Goal: Task Accomplishment & Management: Manage account settings

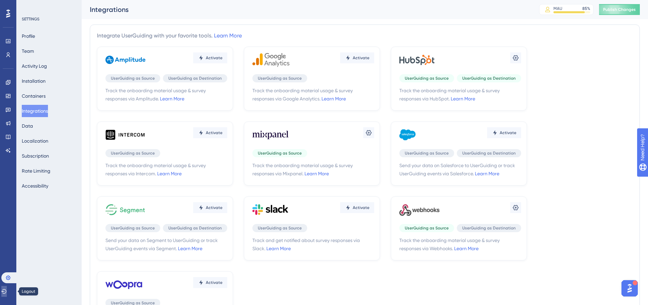
click at [6, 291] on icon at bounding box center [3, 291] width 5 height 4
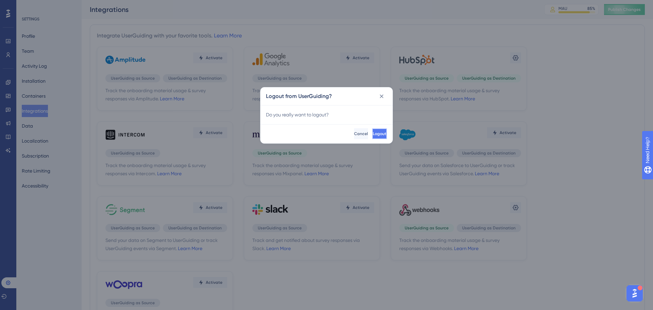
click at [379, 136] on button "Logout" at bounding box center [379, 133] width 15 height 11
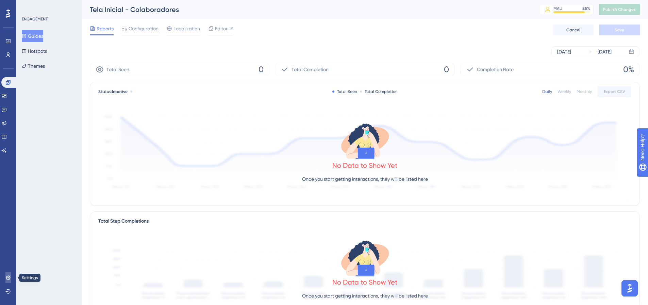
click at [5, 275] on icon at bounding box center [7, 277] width 5 height 5
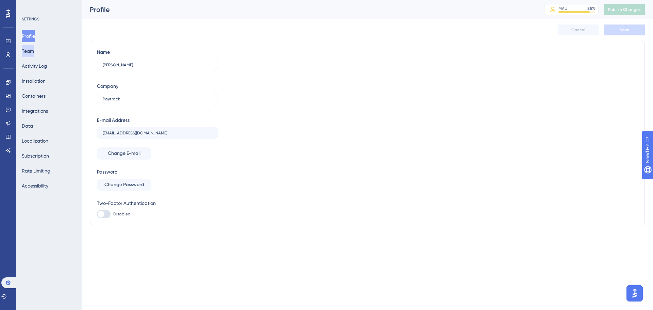
click at [33, 53] on button "Team" at bounding box center [28, 51] width 12 height 12
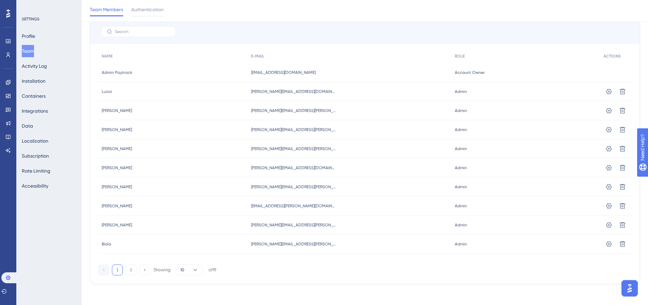
scroll to position [51, 0]
click at [133, 270] on button "2" at bounding box center [131, 269] width 11 height 11
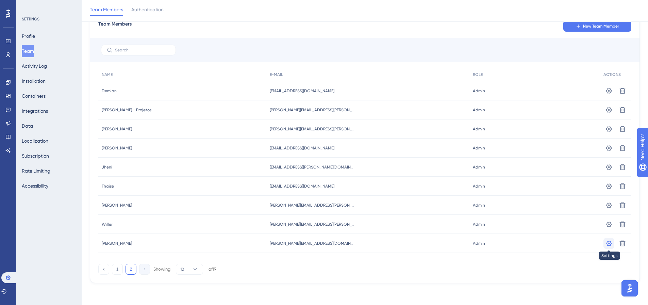
click at [609, 243] on icon at bounding box center [609, 242] width 6 height 5
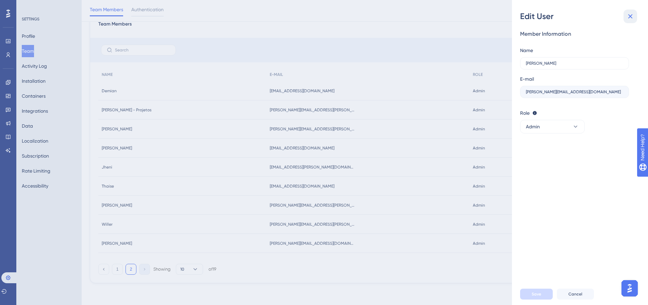
click at [630, 16] on icon at bounding box center [630, 16] width 4 height 4
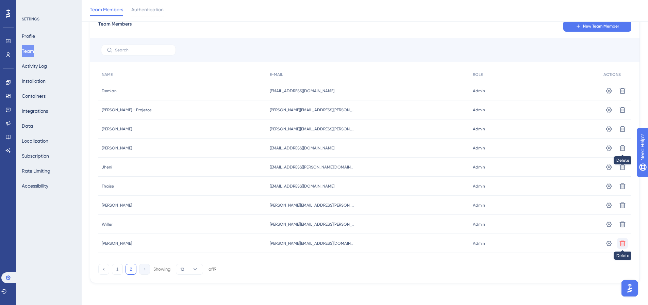
click at [619, 241] on icon at bounding box center [622, 243] width 7 height 7
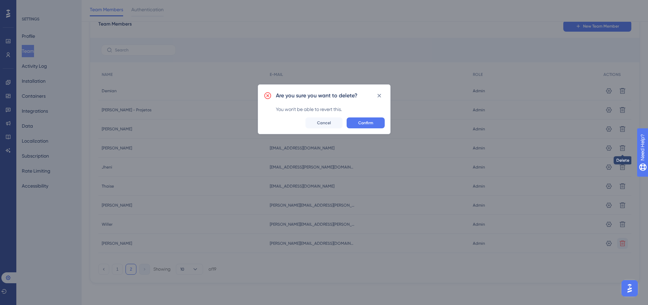
scroll to position [27, 0]
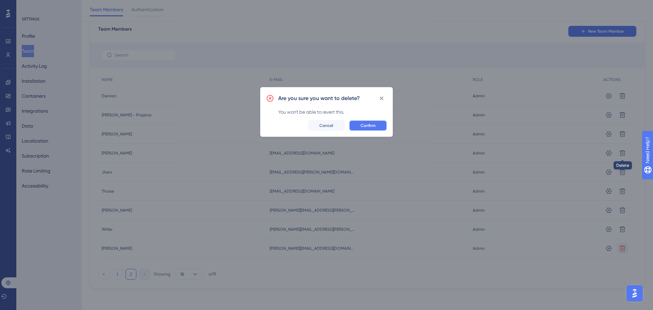
click at [378, 123] on button "Confirm" at bounding box center [368, 125] width 38 height 11
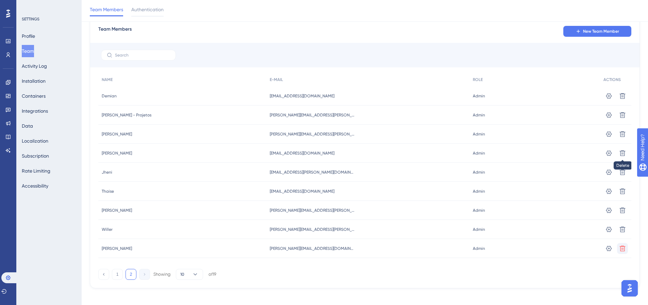
scroll to position [10, 0]
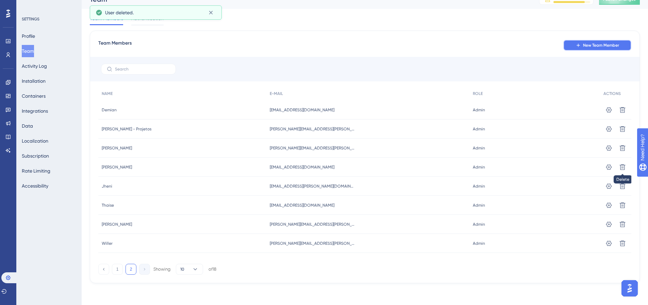
click at [596, 44] on span "New Team Member" at bounding box center [601, 45] width 36 height 5
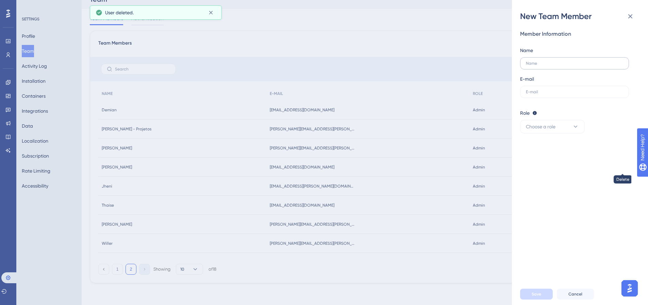
click at [552, 57] on label at bounding box center [574, 63] width 109 height 12
click at [552, 61] on input "text" at bounding box center [574, 63] width 97 height 5
type input "[PERSON_NAME]"
click at [565, 89] on input "text" at bounding box center [574, 91] width 97 height 5
paste input "[PERSON_NAME][EMAIL_ADDRESS][DOMAIN_NAME]"
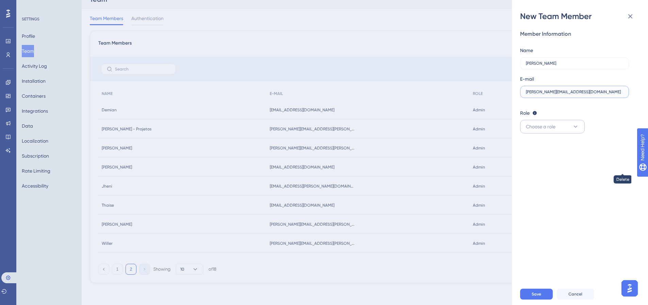
type input "[PERSON_NAME][EMAIL_ADDRESS][DOMAIN_NAME]"
click at [560, 128] on button "Choose a role" at bounding box center [552, 127] width 65 height 14
click at [546, 145] on div "Admin Admin" at bounding box center [552, 147] width 45 height 14
click at [542, 297] on button "Save" at bounding box center [536, 293] width 33 height 11
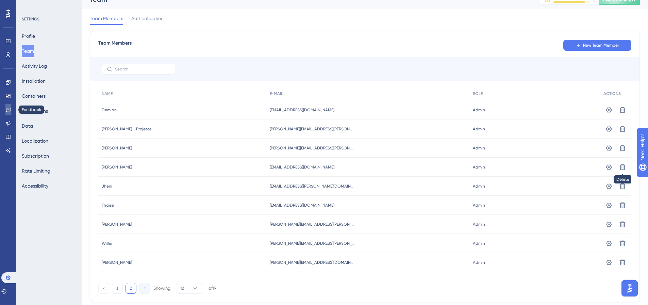
click at [6, 106] on link at bounding box center [7, 109] width 5 height 11
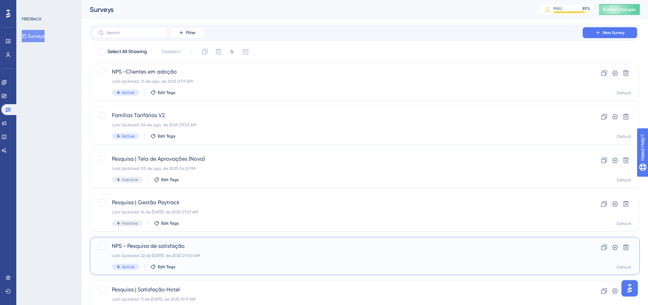
click at [203, 242] on div "NPS - Pesquisa de satisfação Last Updated: 22 de [DATE]. de 2025 07:00 AM Activ…" at bounding box center [365, 256] width 550 height 38
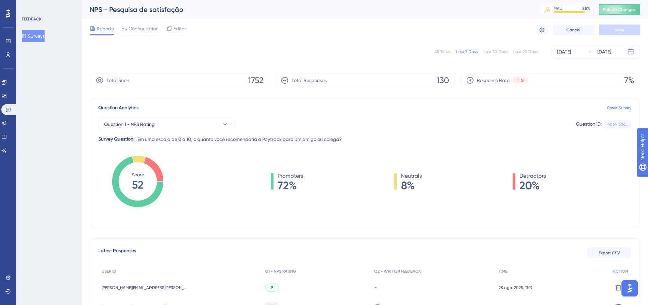
click at [136, 11] on div "NPS - Pesquisa de satisfação" at bounding box center [306, 10] width 432 height 10
copy div "NPS - Pesquisa de satisfação"
click at [604, 250] on button "Export CSV" at bounding box center [609, 252] width 44 height 11
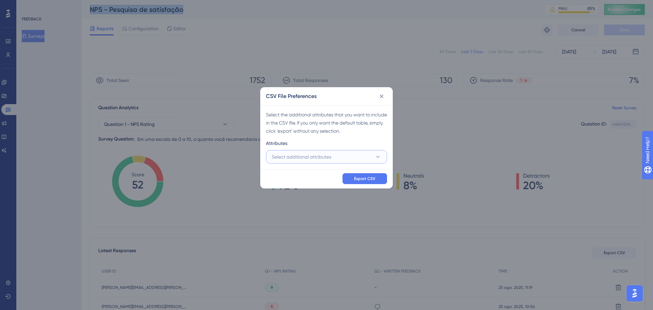
click at [343, 153] on button "Select additional attributes" at bounding box center [326, 157] width 121 height 14
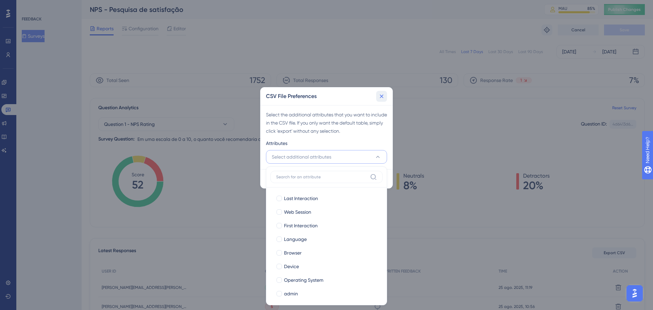
click at [378, 95] on button at bounding box center [381, 96] width 11 height 11
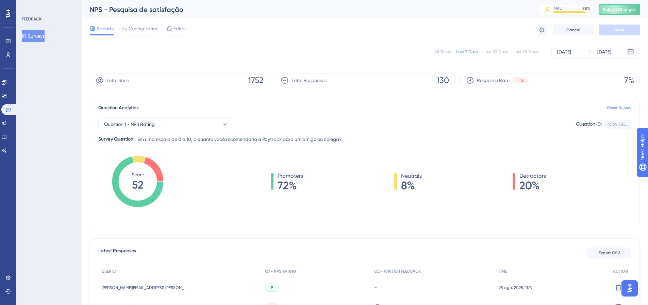
click at [0, 0] on icon at bounding box center [0, 0] width 0 height 0
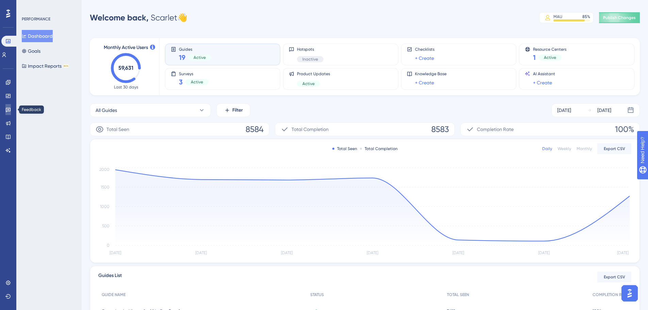
click at [9, 109] on icon at bounding box center [7, 109] width 5 height 5
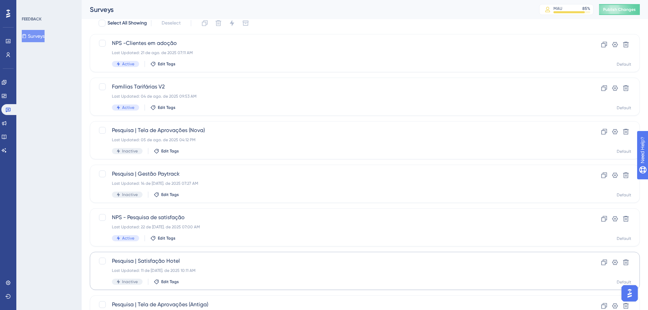
scroll to position [68, 0]
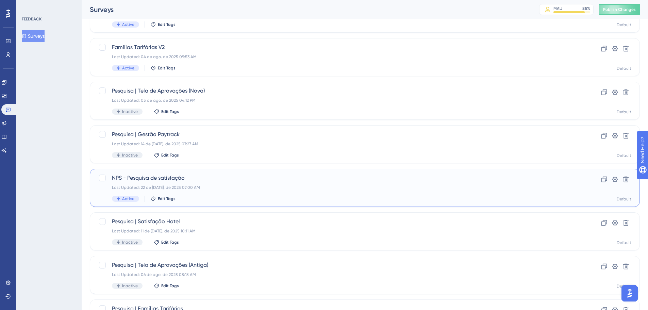
click at [226, 192] on div "NPS - Pesquisa de satisfação Last Updated: 22 de [DATE]. de 2025 07:00 AM Activ…" at bounding box center [337, 188] width 451 height 28
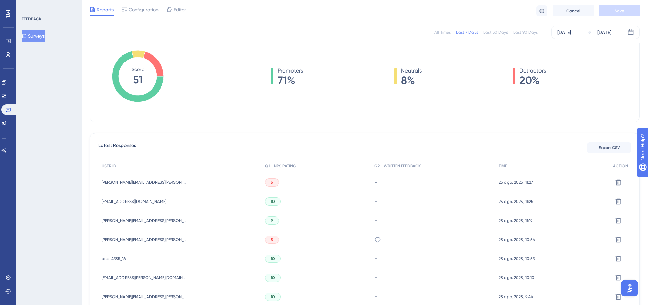
scroll to position [102, 0]
click at [601, 147] on span "Export CSV" at bounding box center [609, 147] width 21 height 5
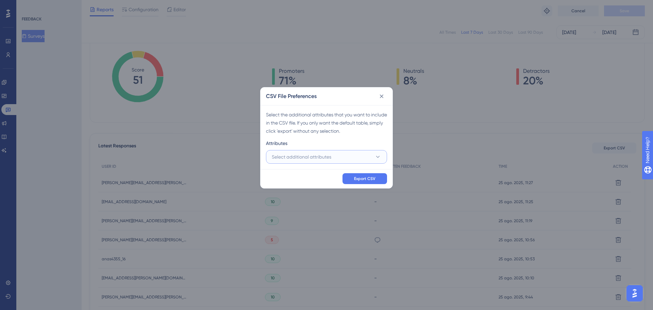
click at [355, 153] on button "Select additional attributes" at bounding box center [326, 157] width 121 height 14
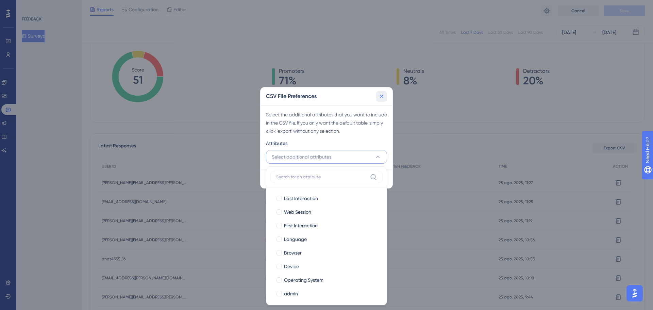
drag, startPoint x: 381, startPoint y: 96, endPoint x: 81, endPoint y: 65, distance: 301.6
click at [380, 96] on icon at bounding box center [381, 96] width 7 height 7
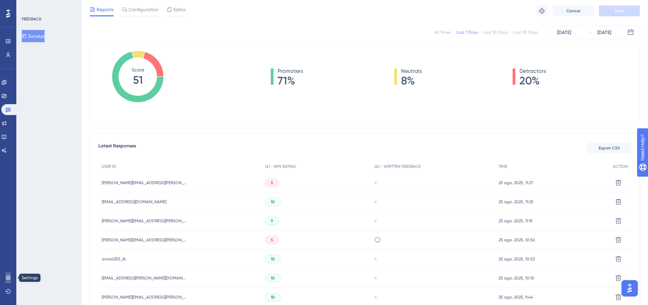
drag, startPoint x: 6, startPoint y: 276, endPoint x: 24, endPoint y: 226, distance: 52.5
click at [6, 276] on icon at bounding box center [7, 277] width 5 height 5
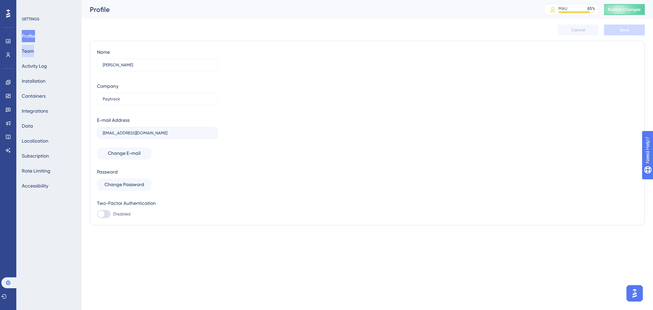
click at [32, 50] on button "Team" at bounding box center [28, 51] width 12 height 12
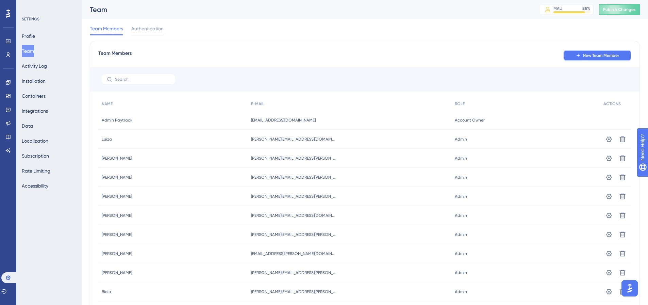
click at [589, 51] on button "New Team Member" at bounding box center [597, 55] width 68 height 11
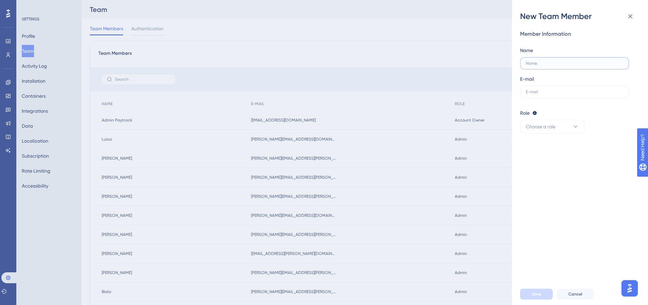
click at [547, 64] on input "text" at bounding box center [574, 63] width 97 height 5
type input "Sté"
click at [536, 95] on label at bounding box center [574, 92] width 109 height 12
click at [536, 94] on input "text" at bounding box center [574, 91] width 97 height 5
paste input "[PERSON_NAME][EMAIL_ADDRESS][PERSON_NAME][DOMAIN_NAME]"
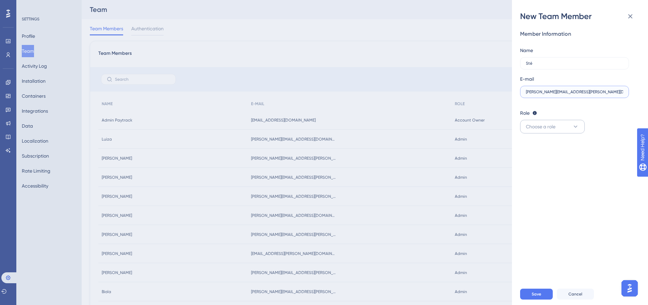
type input "[PERSON_NAME][EMAIL_ADDRESS][PERSON_NAME][DOMAIN_NAME]"
click at [537, 125] on span "Choose a role" at bounding box center [541, 126] width 30 height 8
click at [546, 149] on div "Admin Admin" at bounding box center [552, 147] width 45 height 14
click at [541, 298] on button "Save" at bounding box center [536, 293] width 33 height 11
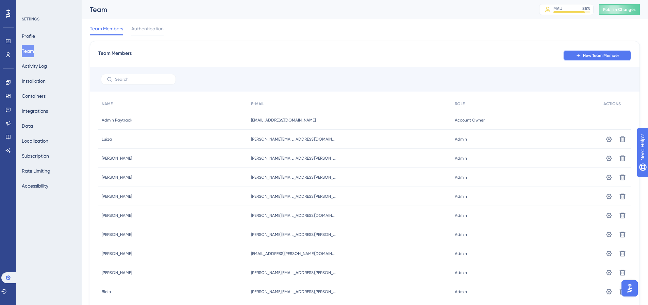
click at [577, 54] on icon at bounding box center [578, 55] width 5 height 5
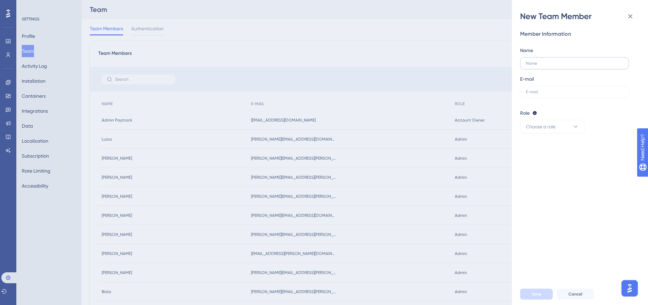
click at [572, 60] on label at bounding box center [574, 63] width 109 height 12
click at [572, 61] on input "text" at bounding box center [574, 63] width 97 height 5
type input "Cibeli"
click at [569, 90] on input "text" at bounding box center [574, 91] width 97 height 5
paste input "[EMAIL_ADDRESS][PERSON_NAME][DOMAIN_NAME]"
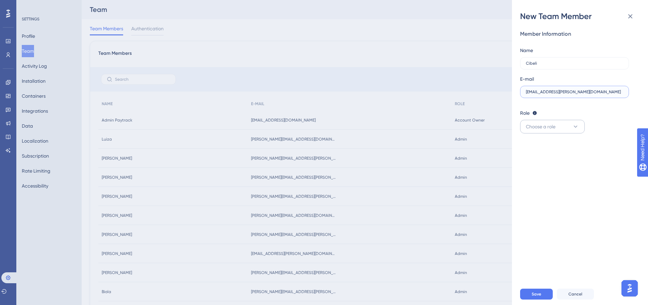
type input "[EMAIL_ADDRESS][PERSON_NAME][DOMAIN_NAME]"
click at [557, 129] on button "Choose a role" at bounding box center [552, 127] width 65 height 14
click at [554, 150] on div "Admin Admin" at bounding box center [552, 147] width 45 height 14
click at [532, 297] on span "Save" at bounding box center [537, 293] width 10 height 5
